Goal: Book appointment/travel/reservation

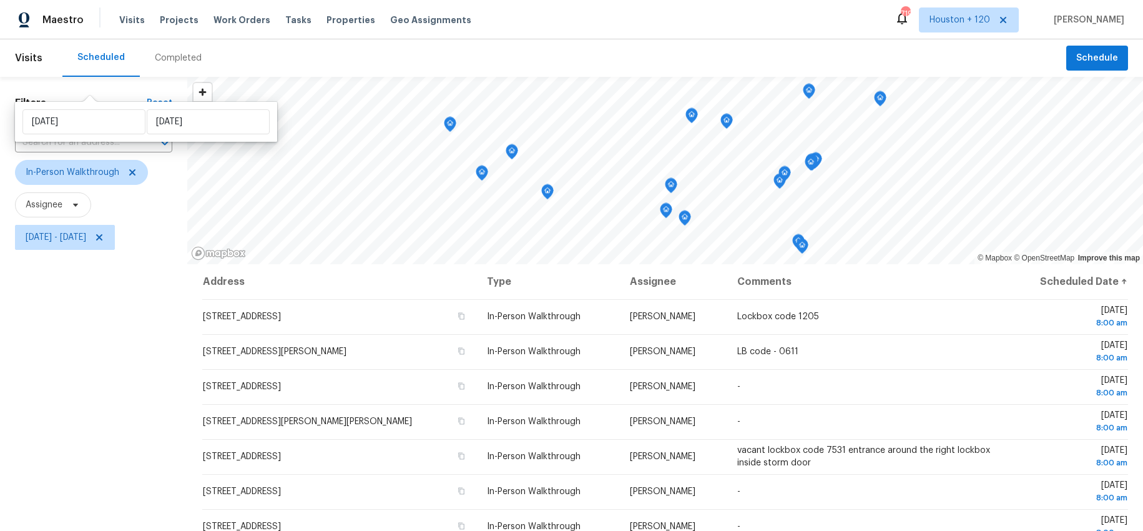
scroll to position [343, 0]
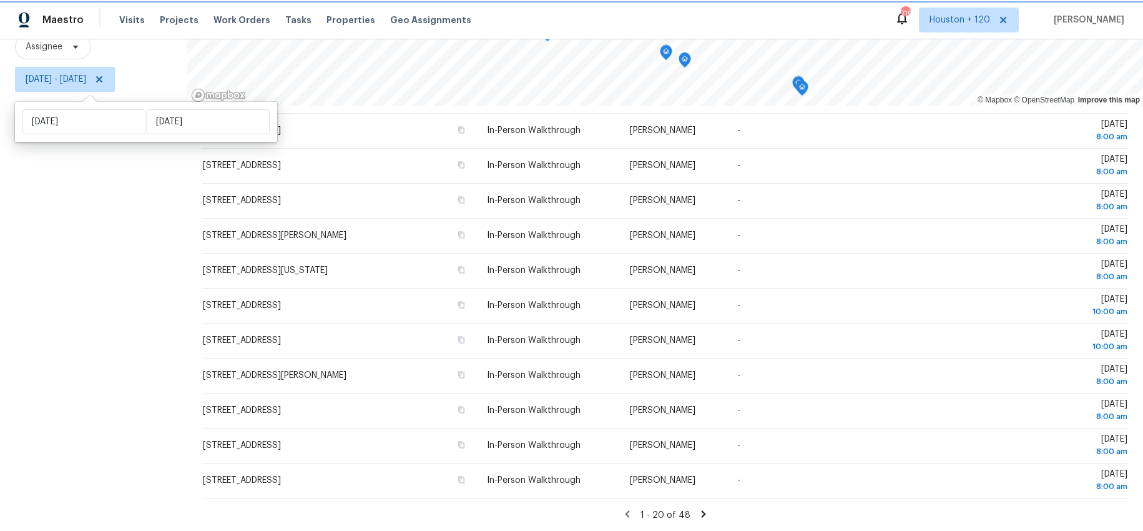
click at [86, 82] on span "[DATE] - [DATE]" at bounding box center [56, 79] width 61 height 12
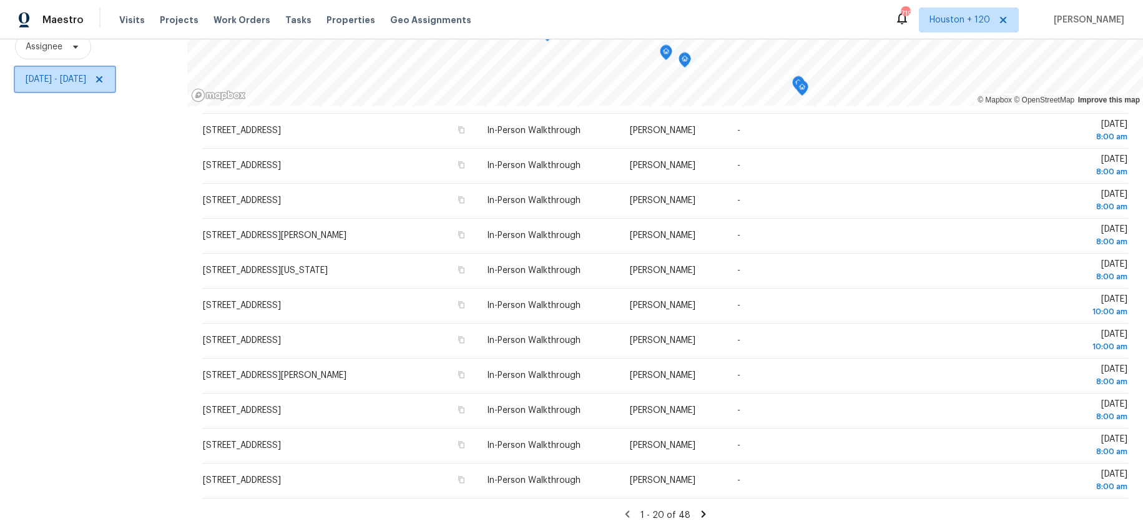
click at [86, 79] on span "[DATE] - [DATE]" at bounding box center [56, 79] width 61 height 12
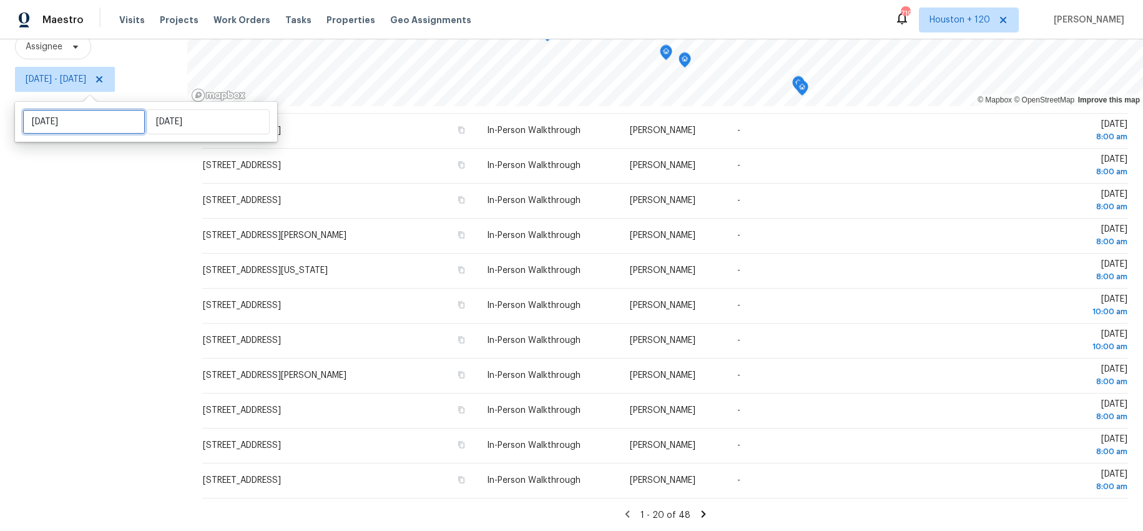
select select "9"
select select "2025"
select select "10"
select select "2025"
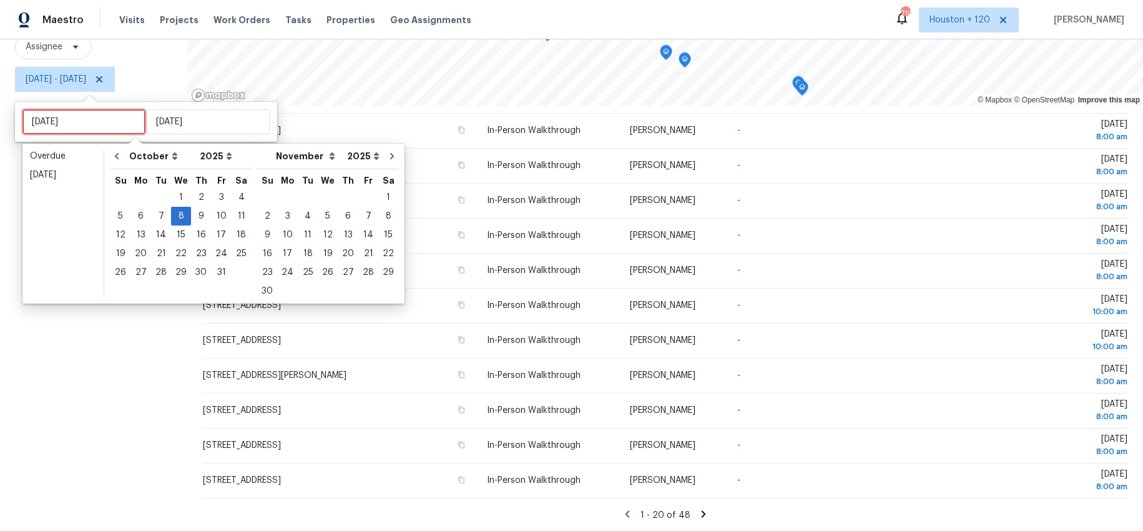
click at [66, 122] on input "[DATE]" at bounding box center [83, 121] width 123 height 25
click at [232, 196] on div "4" at bounding box center [241, 197] width 19 height 17
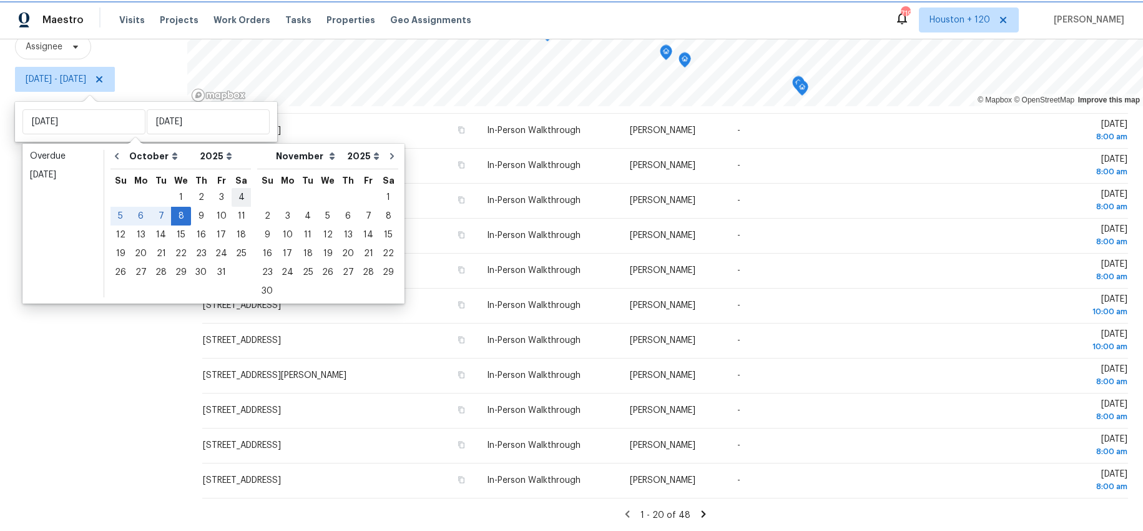
type input "[DATE]"
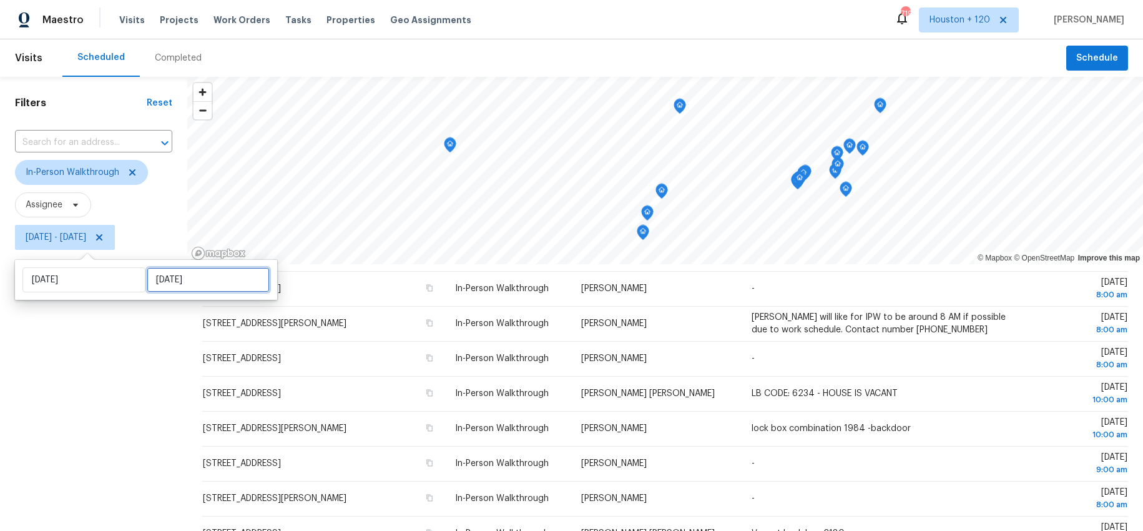
select select "9"
select select "2025"
select select "10"
select select "2025"
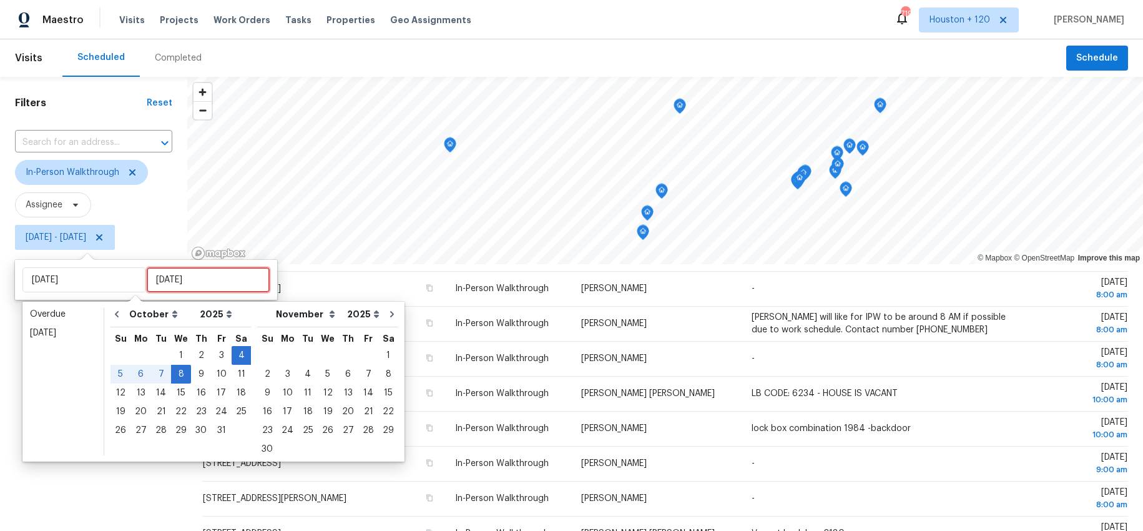
click at [170, 280] on input "[DATE]" at bounding box center [208, 279] width 123 height 25
click at [240, 348] on div "4" at bounding box center [241, 354] width 19 height 17
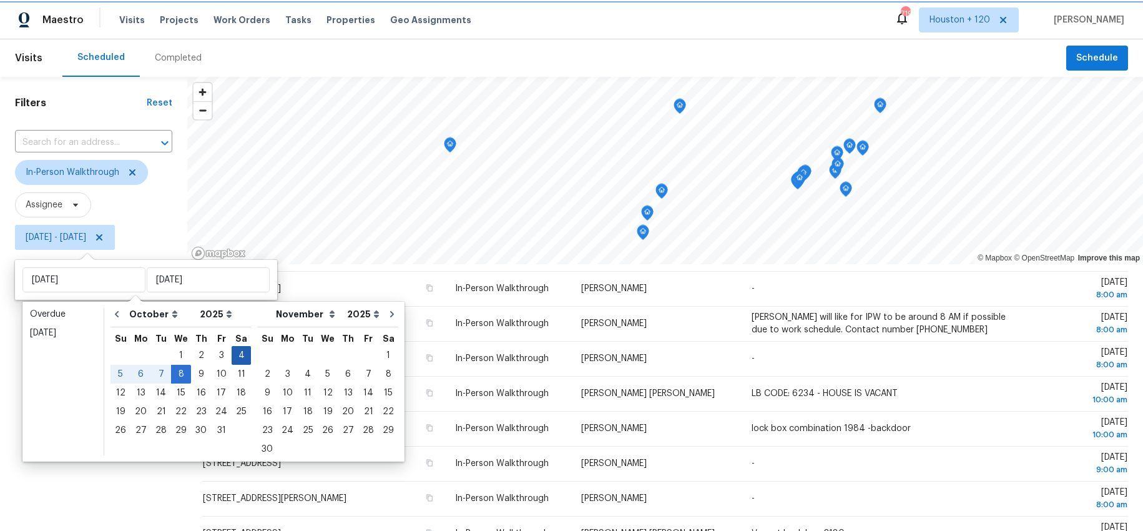
type input "[DATE]"
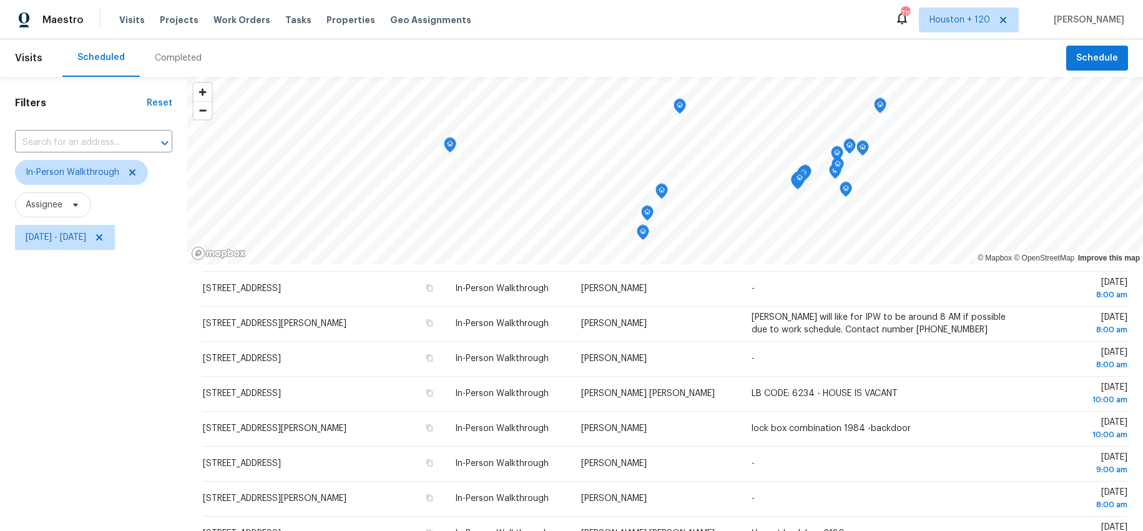
click at [89, 367] on div "Filters Reset ​ In-Person Walkthrough Assignee [DATE] - [DATE]" at bounding box center [93, 383] width 187 height 612
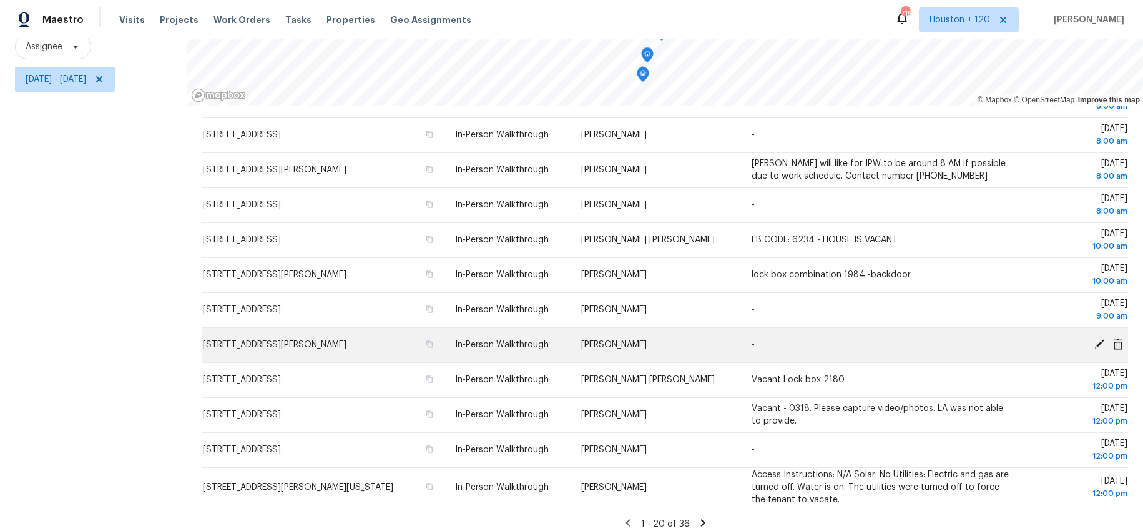
scroll to position [347, 0]
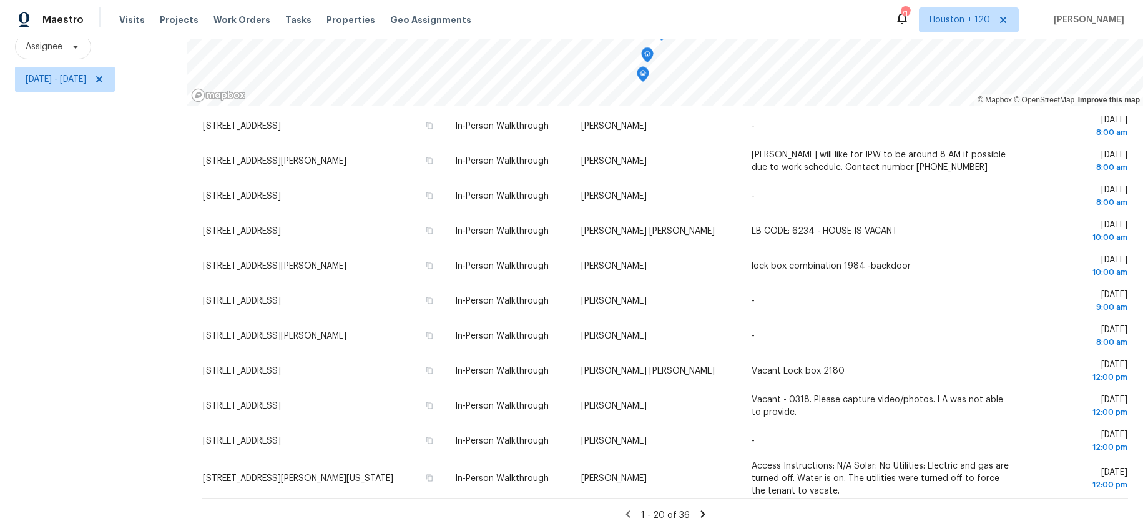
click at [703, 513] on icon at bounding box center [702, 513] width 4 height 7
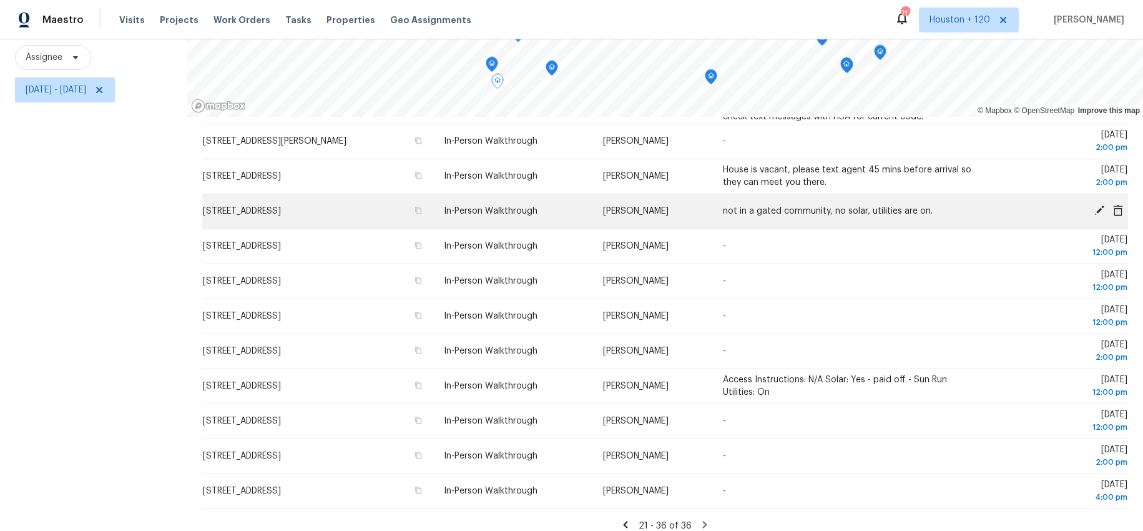
scroll to position [158, 0]
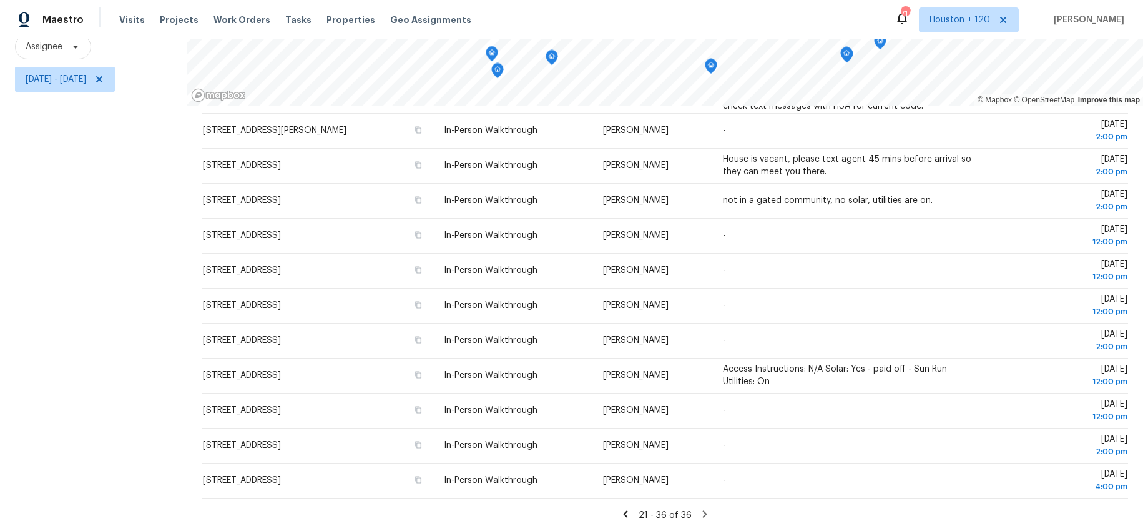
click at [625, 515] on icon at bounding box center [625, 513] width 11 height 11
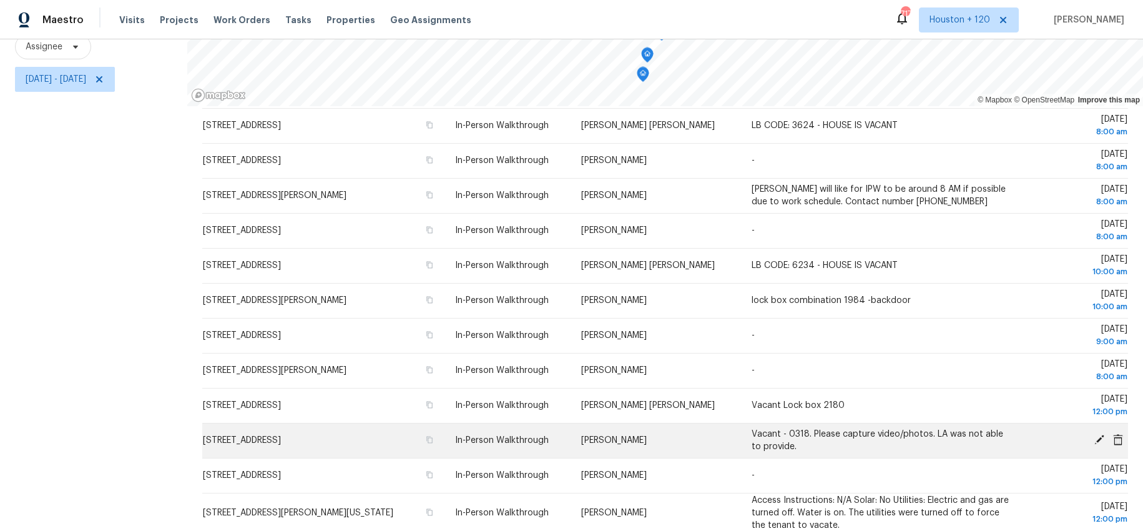
scroll to position [347, 0]
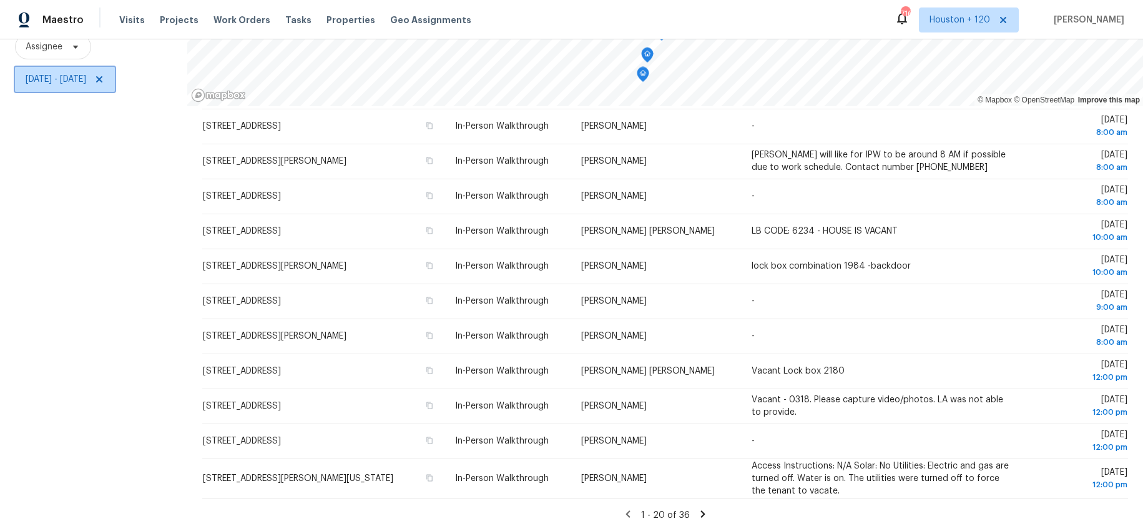
click at [86, 81] on span "[DATE] - [DATE]" at bounding box center [56, 79] width 61 height 12
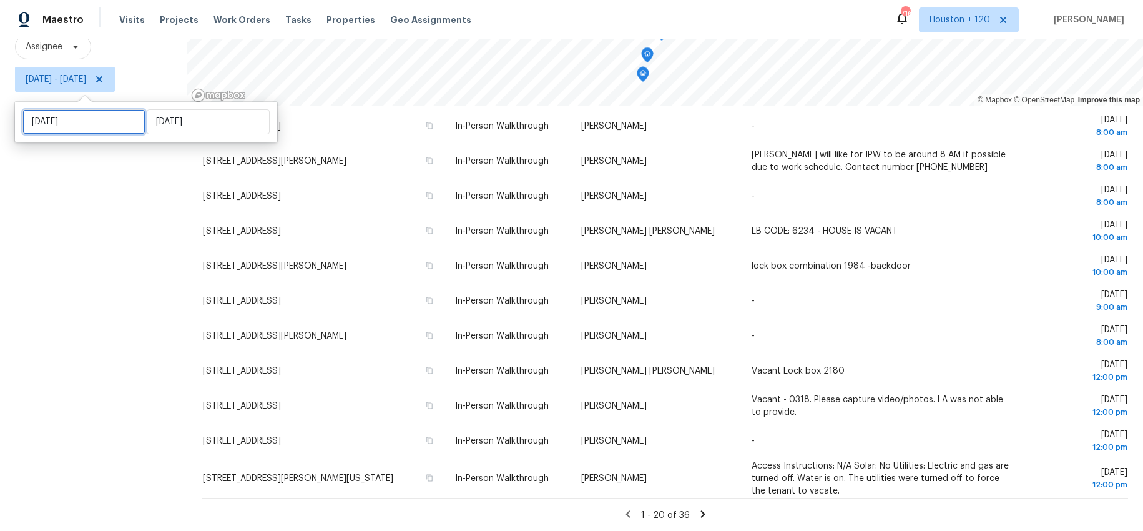
click at [94, 124] on input "[DATE]" at bounding box center [83, 121] width 123 height 25
select select "9"
select select "2025"
select select "10"
select select "2025"
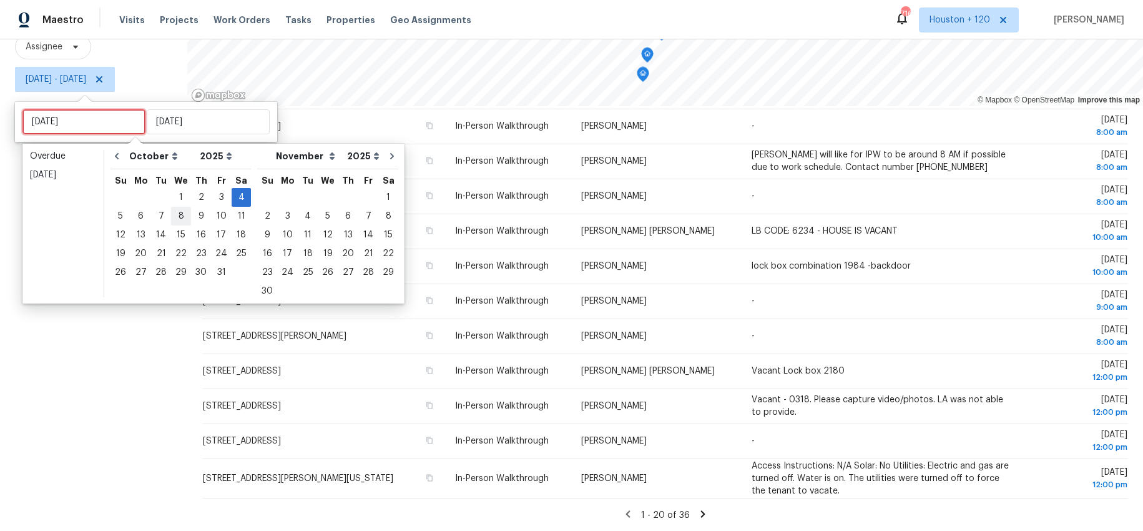
type input "[DATE]"
click at [144, 216] on div "6" at bounding box center [140, 215] width 21 height 17
type input "[DATE]"
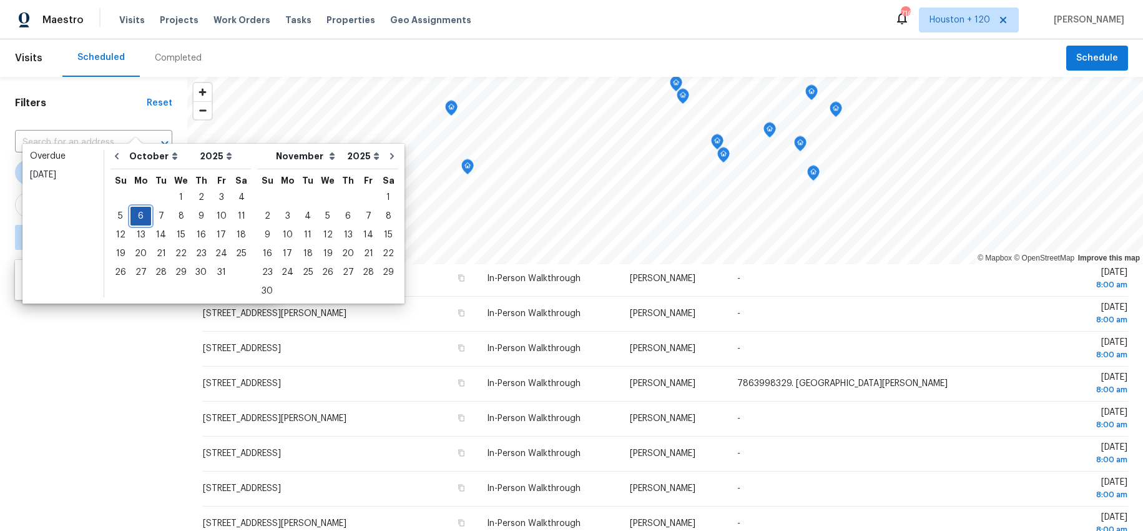
click at [140, 218] on div "6" at bounding box center [140, 215] width 21 height 17
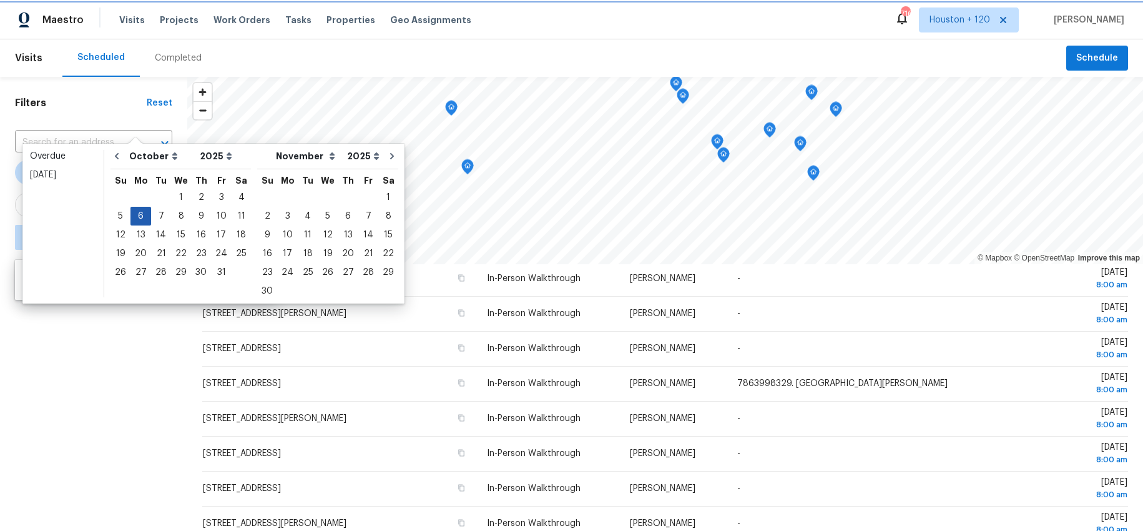
type input "[DATE]"
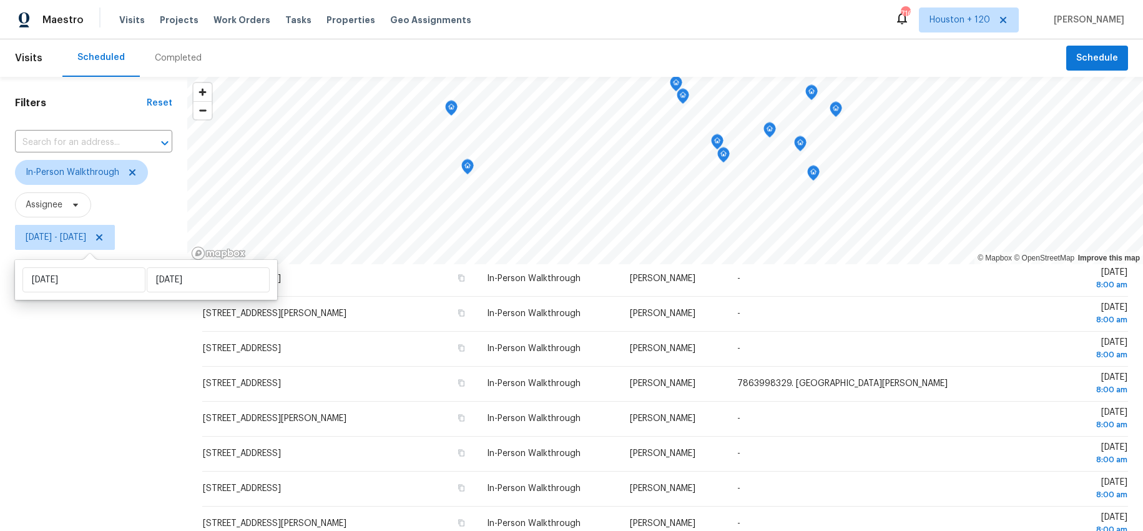
click at [120, 370] on div "Filters Reset ​ In-Person Walkthrough Assignee [DATE] - [DATE]" at bounding box center [93, 383] width 187 height 612
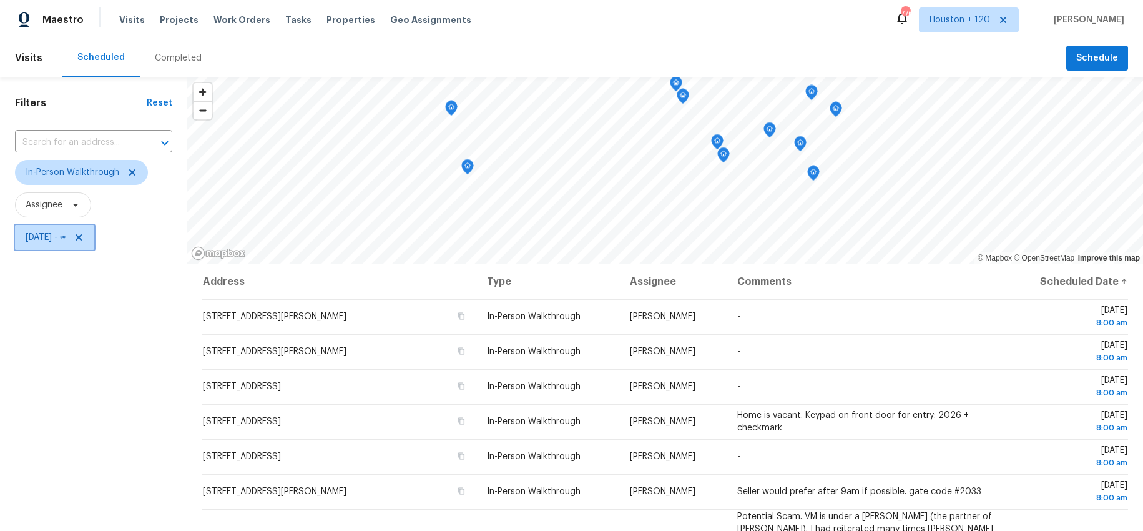
click at [66, 235] on span "[DATE] - ∞" at bounding box center [46, 237] width 40 height 12
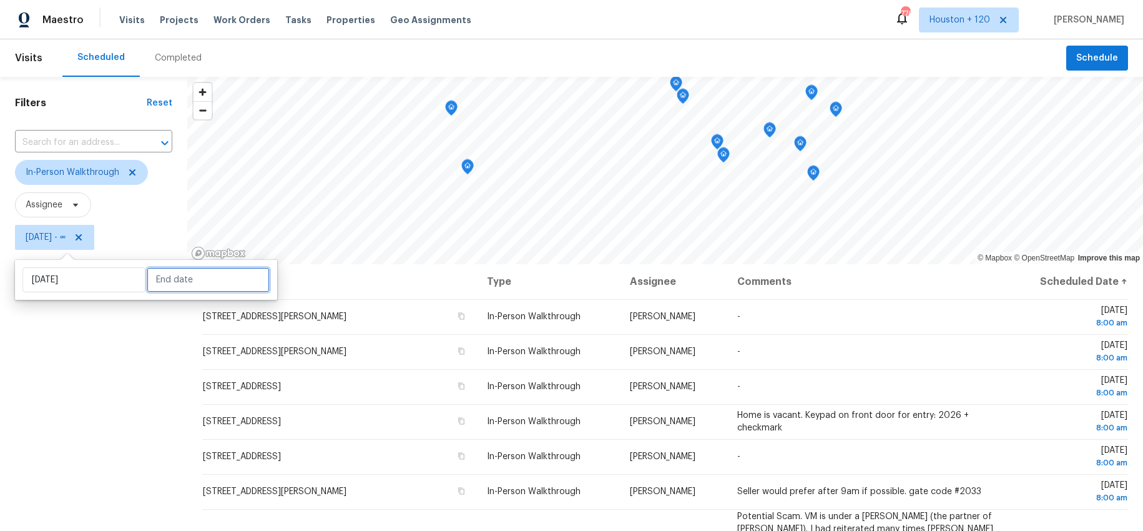
select select "9"
select select "2025"
select select "10"
select select "2025"
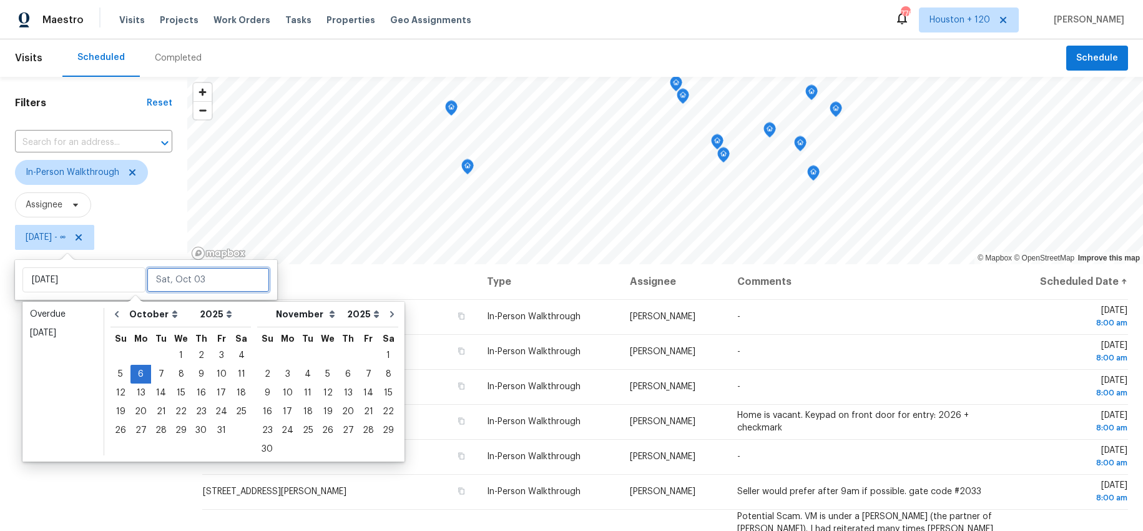
click at [172, 280] on input "text" at bounding box center [208, 279] width 123 height 25
type input "[DATE]"
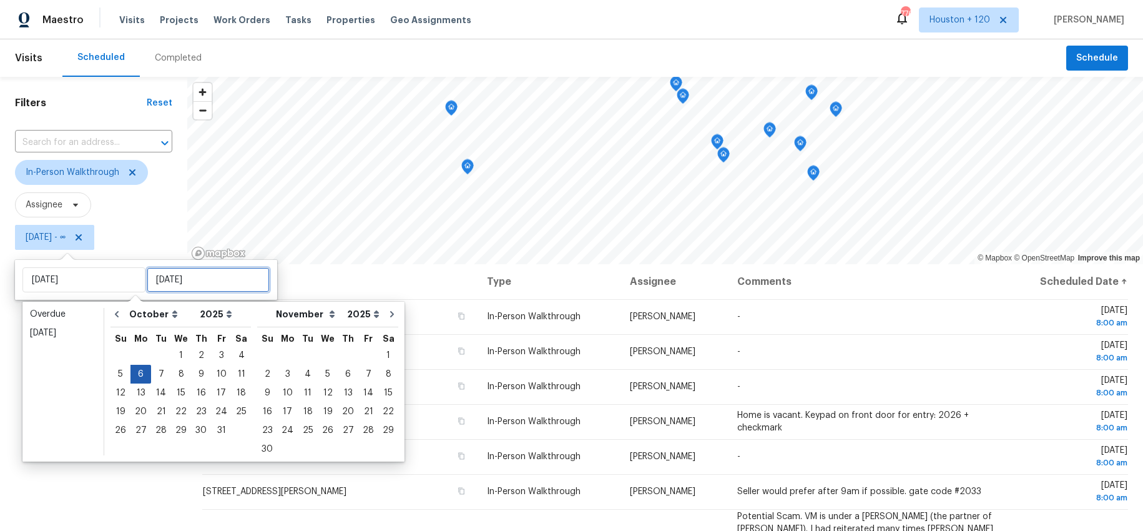
type input "[DATE]"
click at [134, 370] on div "6" at bounding box center [140, 373] width 21 height 17
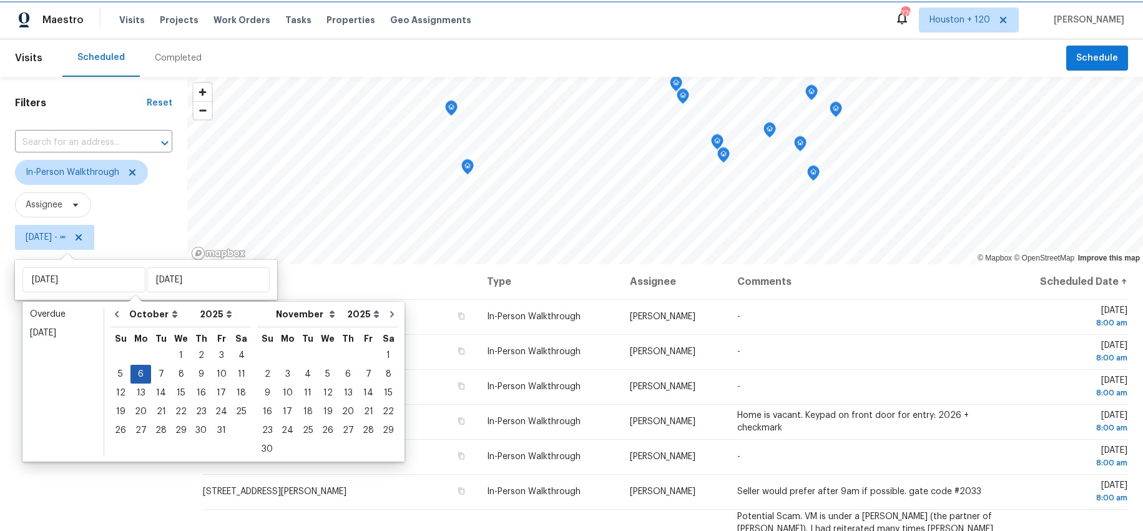
type input "[DATE]"
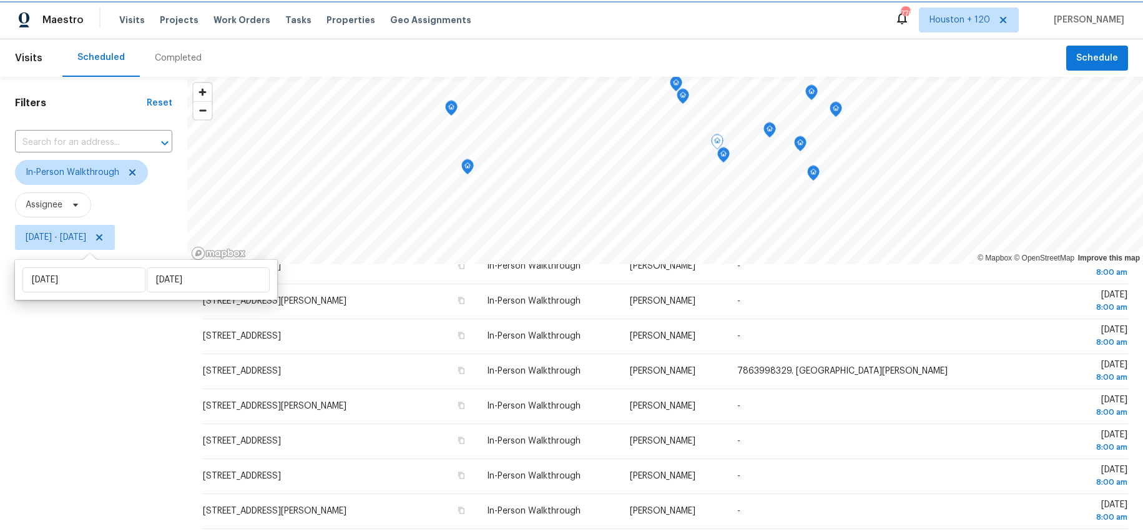
scroll to position [158, 0]
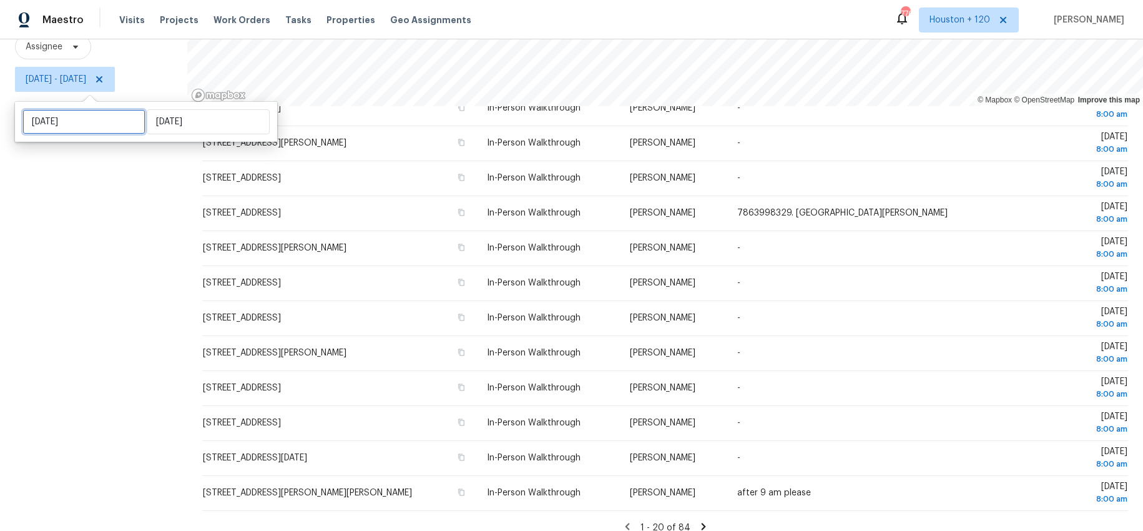
click at [92, 124] on input "[DATE]" at bounding box center [83, 121] width 123 height 25
select select "9"
select select "2025"
select select "10"
select select "2025"
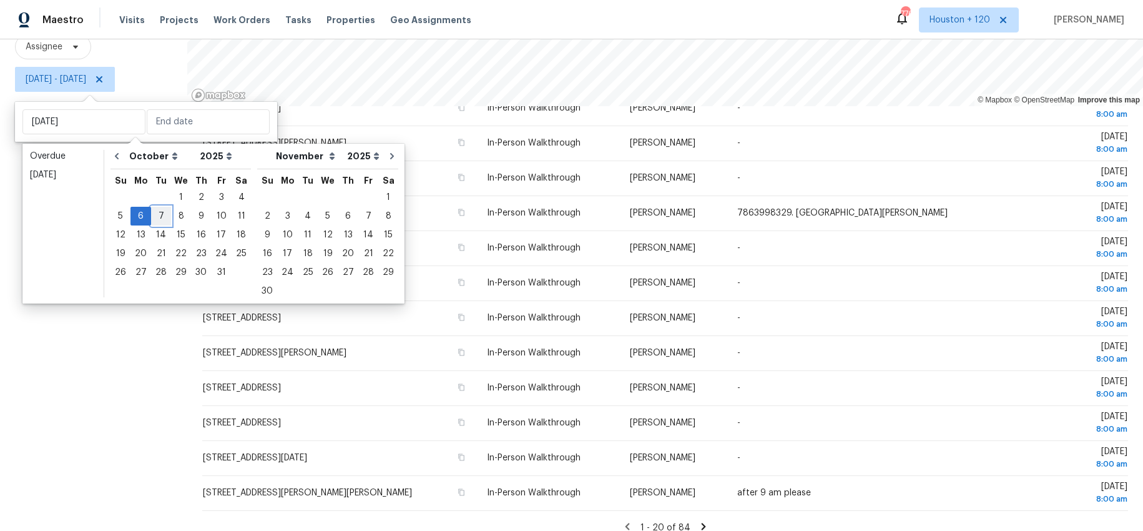
click at [154, 218] on div "7" at bounding box center [161, 215] width 20 height 17
type input "[DATE]"
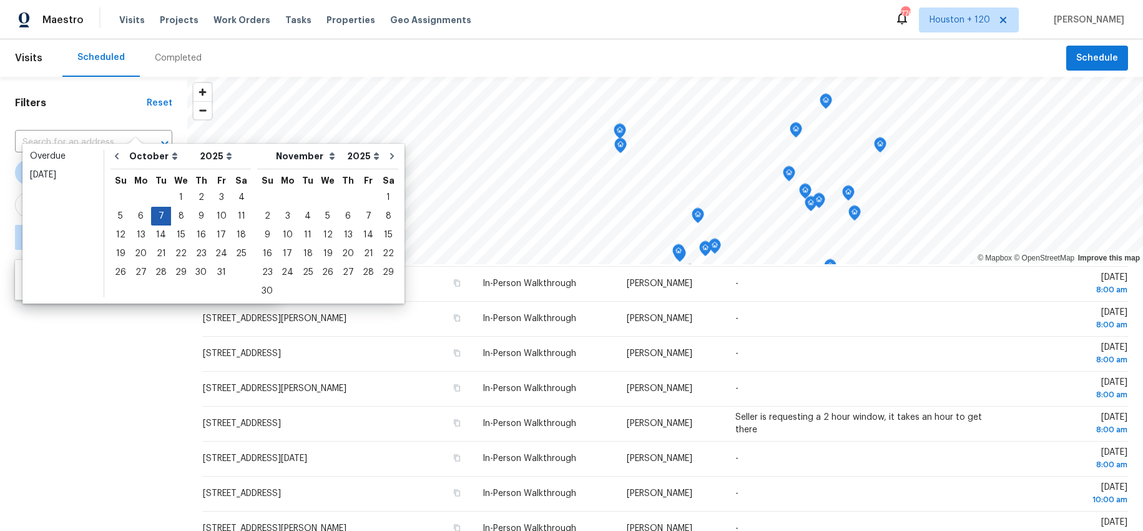
scroll to position [351, 0]
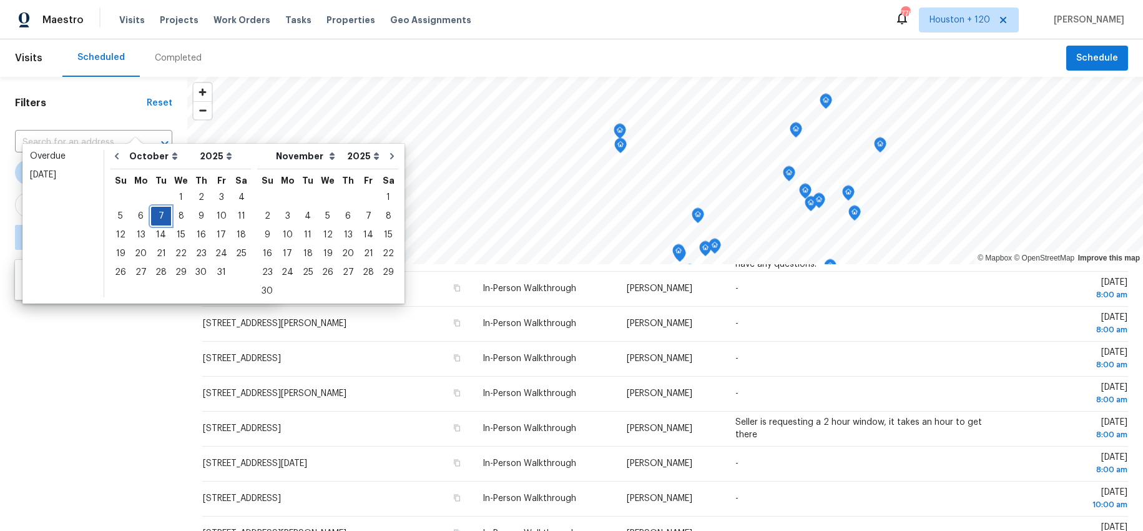
click at [154, 218] on div "7" at bounding box center [161, 215] width 20 height 17
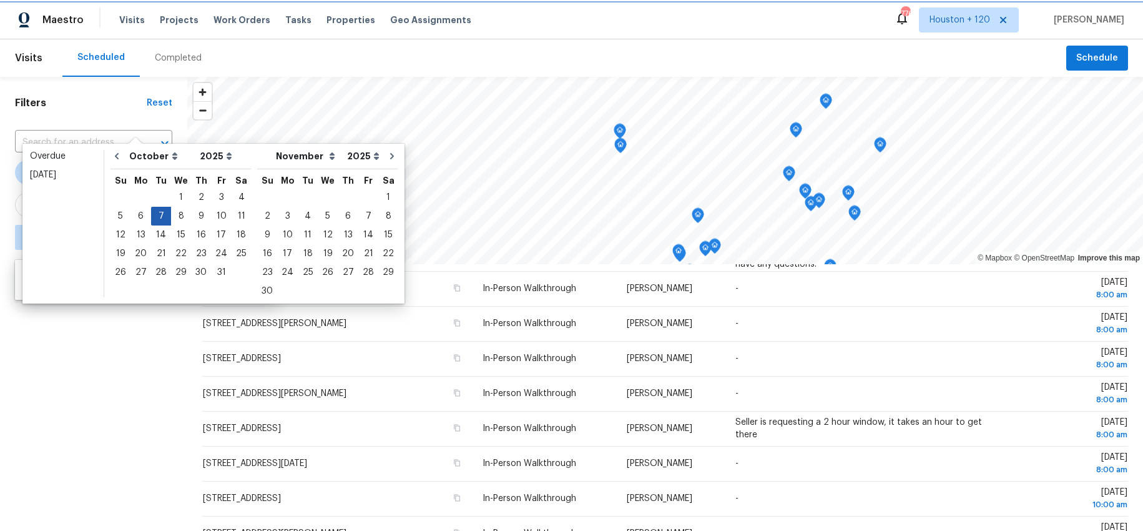
type input "[DATE]"
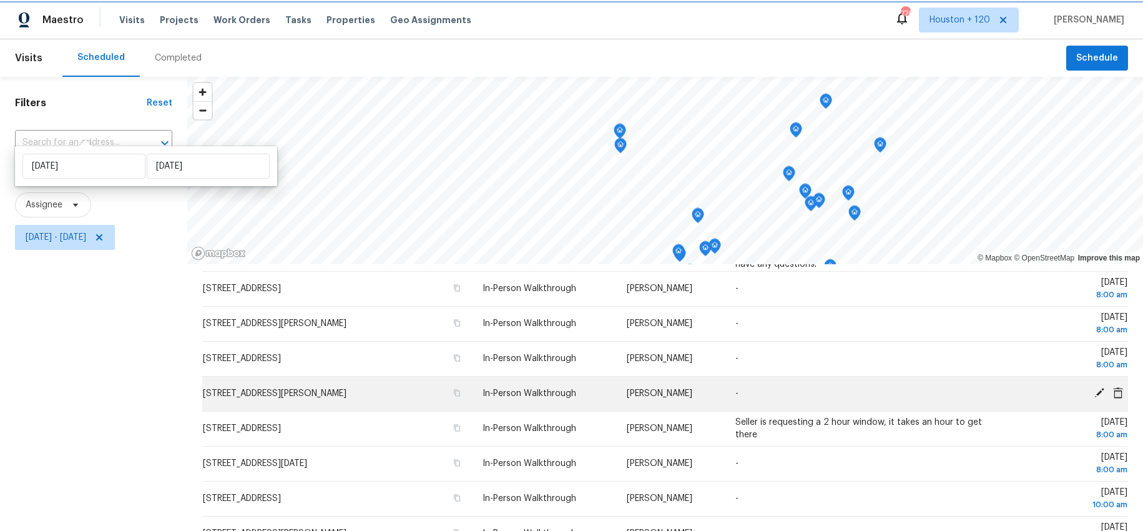
scroll to position [158, 0]
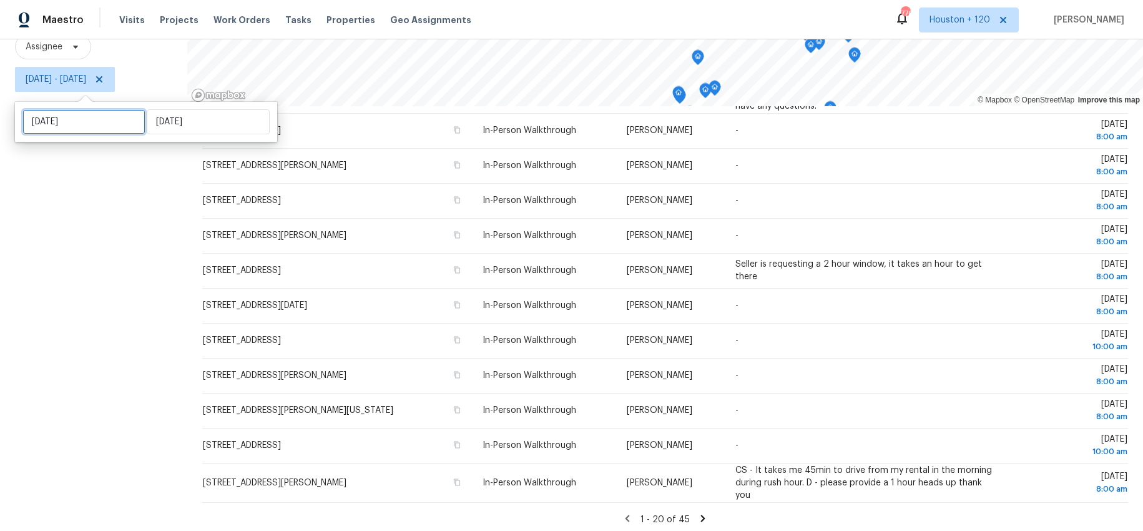
select select "9"
select select "2025"
select select "10"
select select "2025"
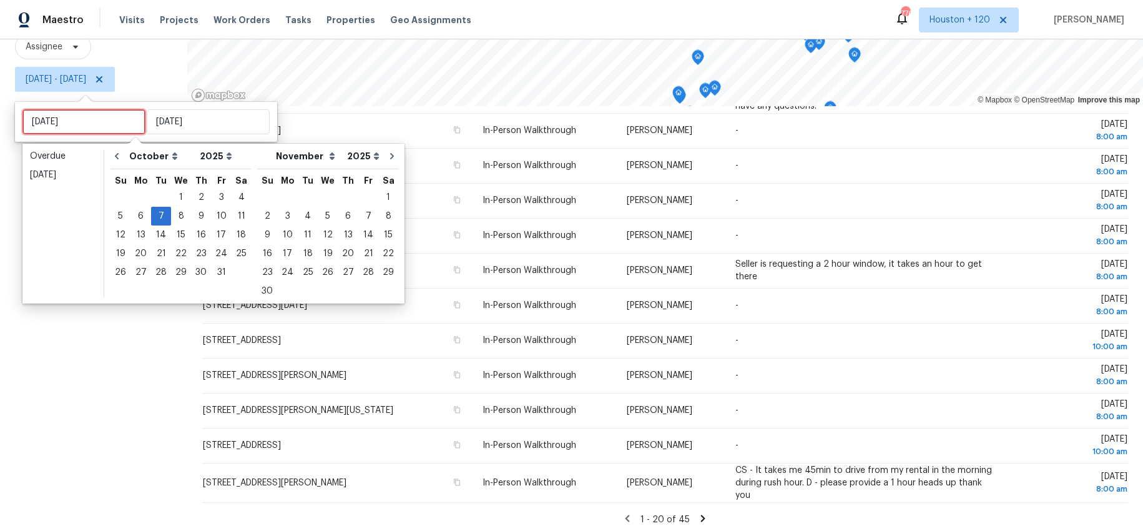
click at [77, 125] on input "[DATE]" at bounding box center [83, 121] width 123 height 25
click at [176, 217] on div "8" at bounding box center [181, 215] width 20 height 17
type input "[DATE]"
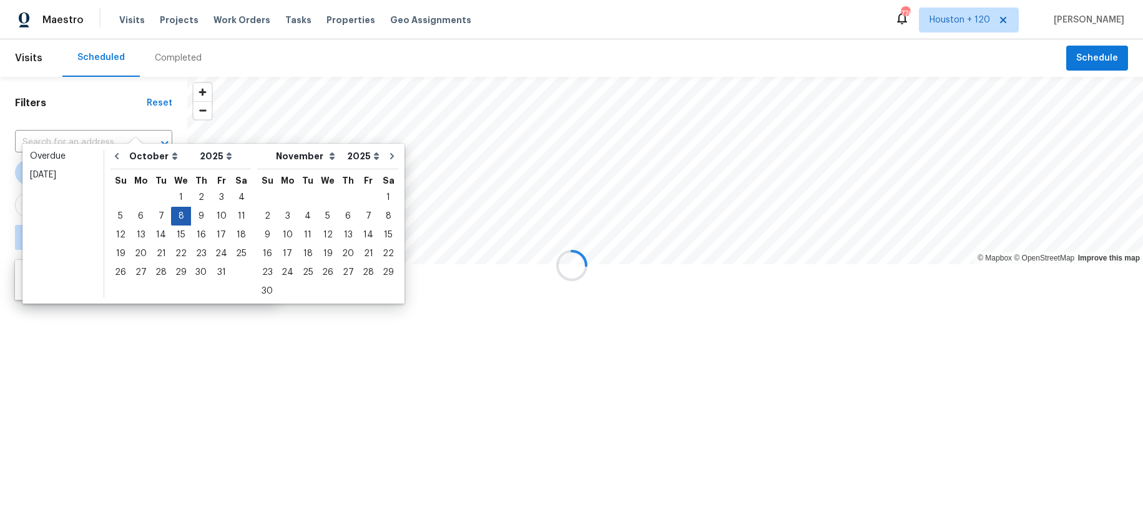
scroll to position [343, 0]
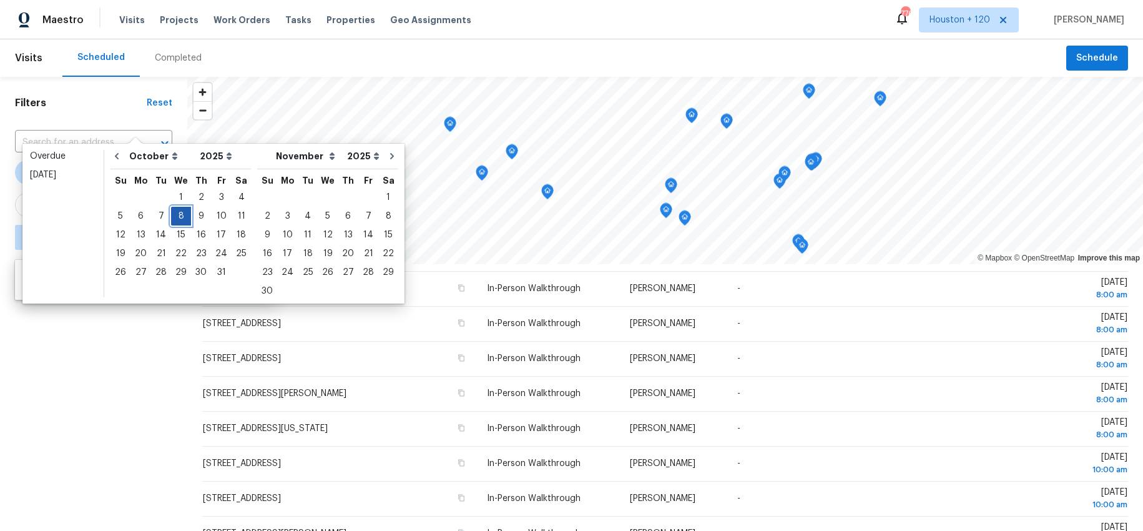
click at [176, 217] on div "8" at bounding box center [181, 215] width 20 height 17
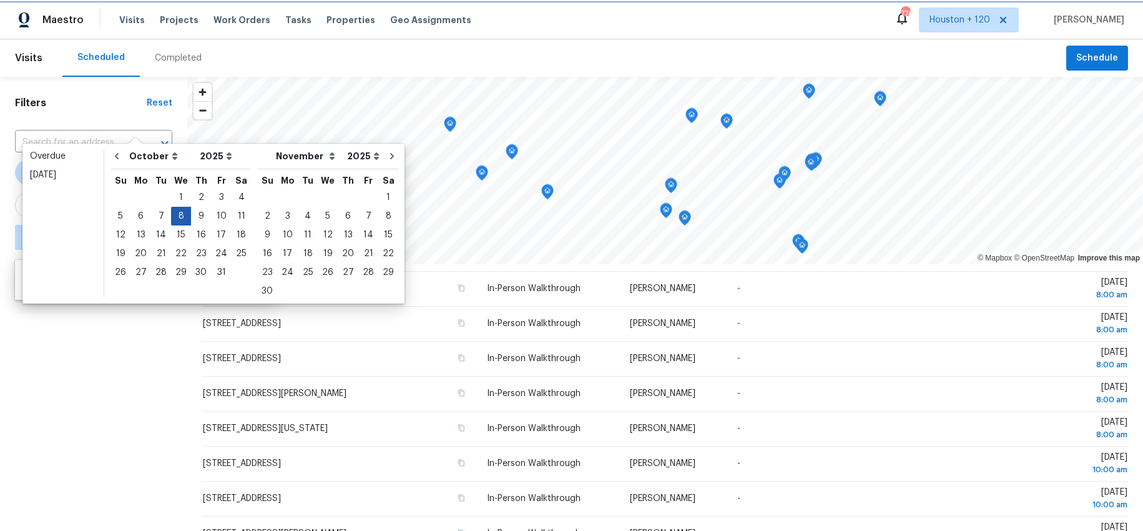
type input "[DATE]"
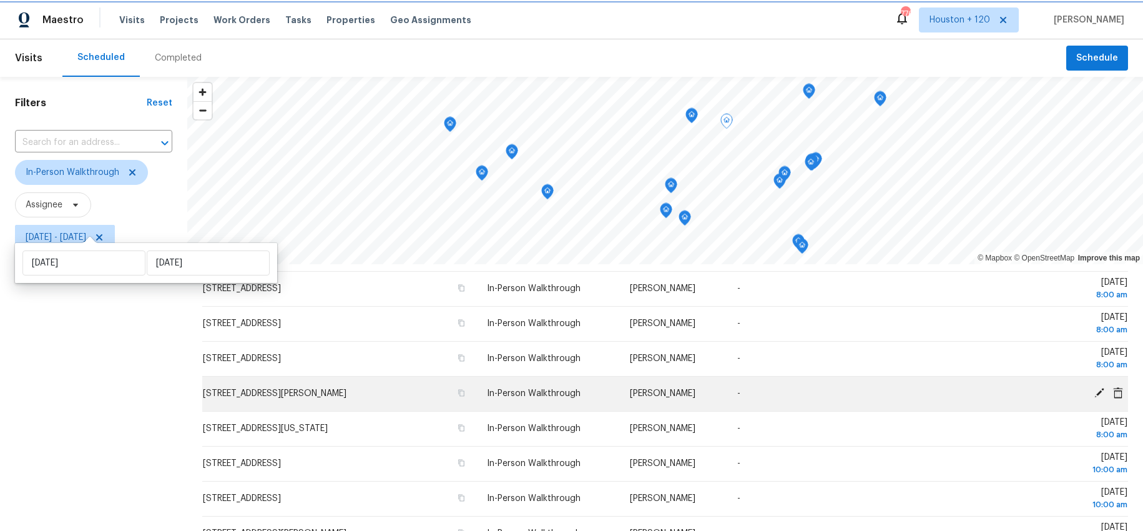
scroll to position [158, 0]
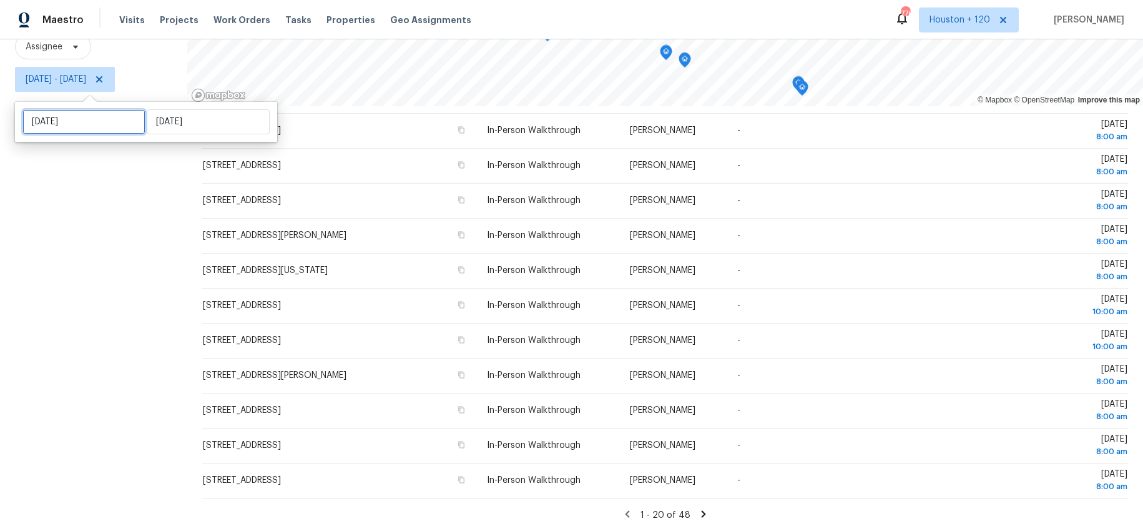
click at [91, 127] on input "[DATE]" at bounding box center [83, 121] width 123 height 25
select select "9"
select select "2025"
select select "10"
select select "2025"
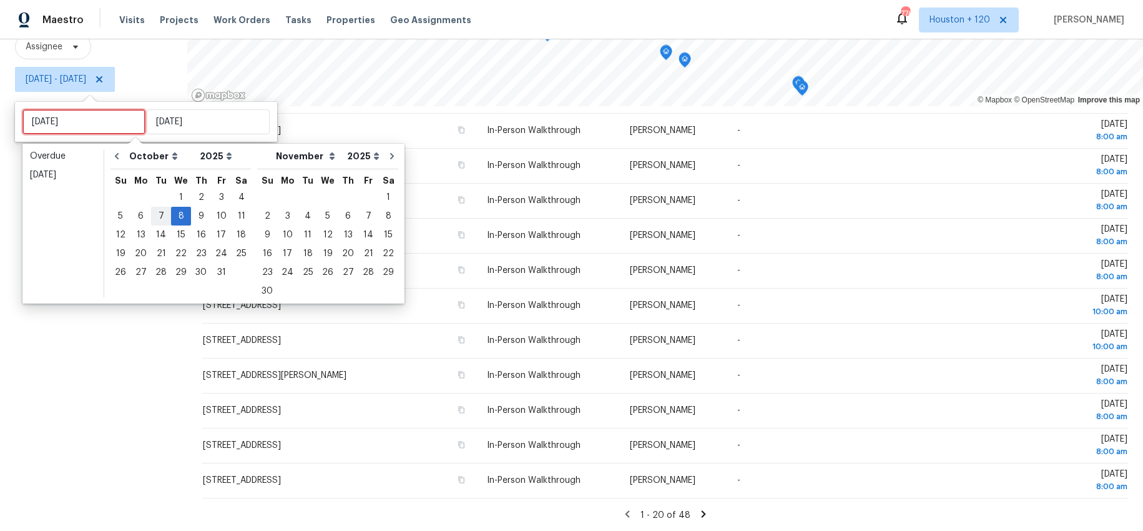
type input "[DATE]"
click at [199, 214] on div "9" at bounding box center [201, 215] width 20 height 17
type input "[DATE]"
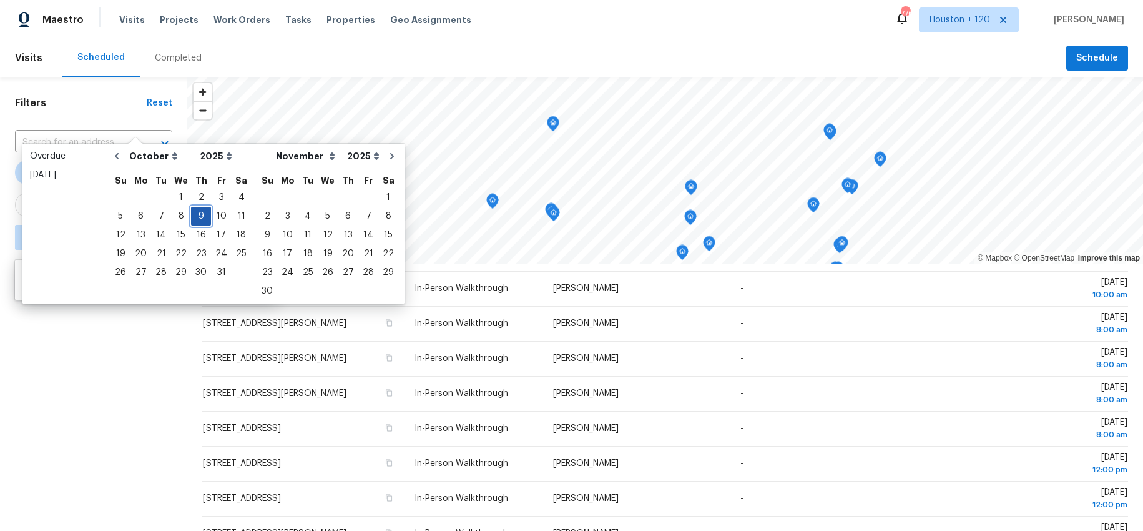
click at [200, 216] on div "9" at bounding box center [201, 215] width 20 height 17
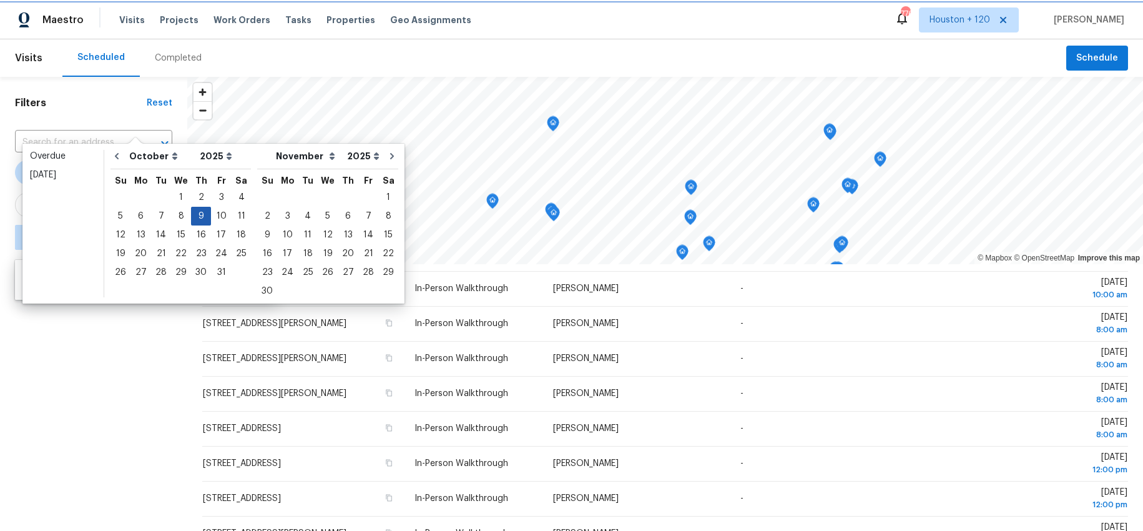
type input "[DATE]"
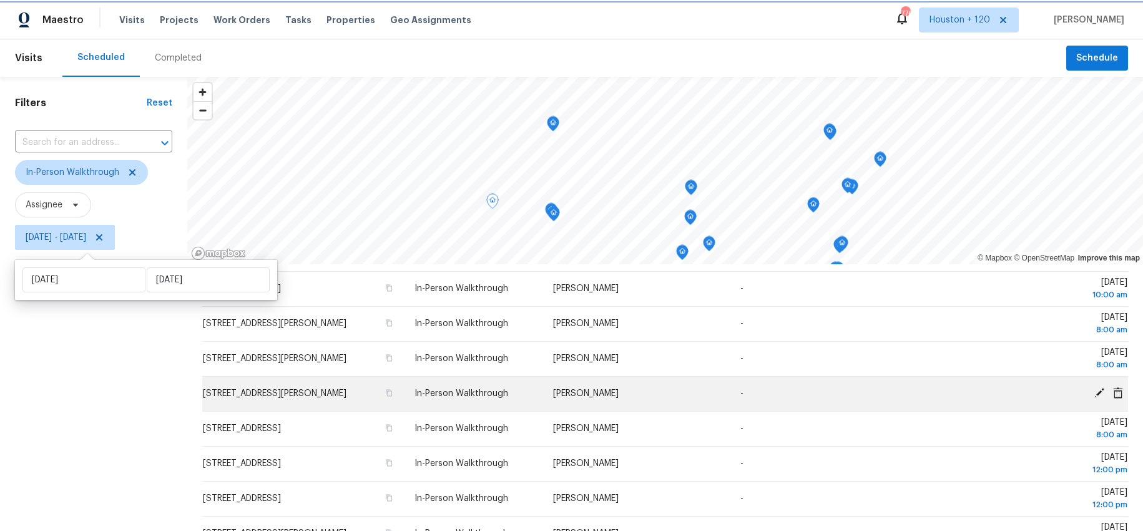
scroll to position [158, 0]
